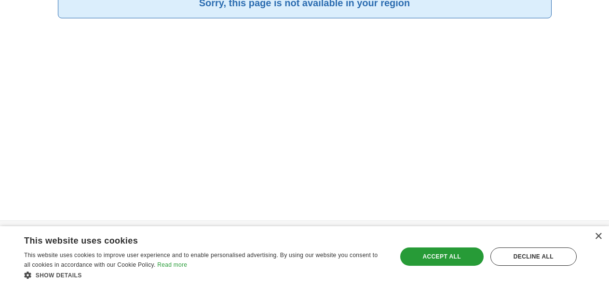
scroll to position [96, 0]
click at [446, 251] on div "Accept all" at bounding box center [441, 256] width 83 height 18
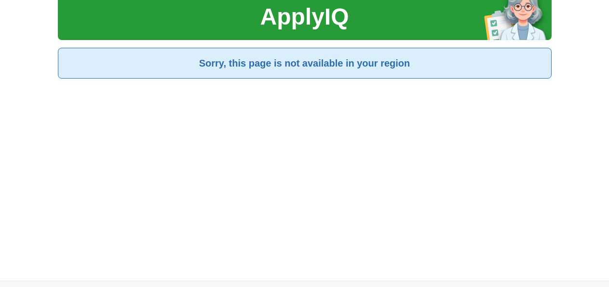
scroll to position [0, 0]
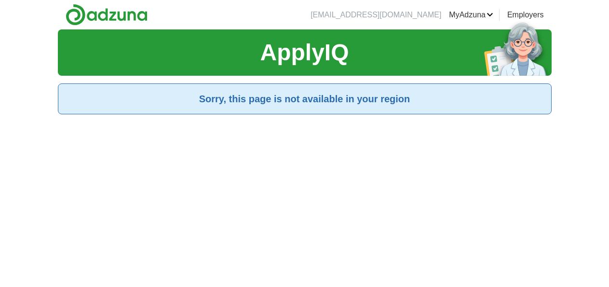
click at [304, 56] on h1 "ApplyIQ" at bounding box center [304, 52] width 89 height 35
click at [368, 59] on section "ApplyIQ" at bounding box center [305, 52] width 494 height 46
drag, startPoint x: 245, startPoint y: 55, endPoint x: 527, endPoint y: 57, distance: 281.6
click at [247, 55] on section "ApplyIQ" at bounding box center [305, 52] width 494 height 46
click at [515, 52] on img at bounding box center [518, 47] width 68 height 55
